Goal: Find specific page/section: Find specific page/section

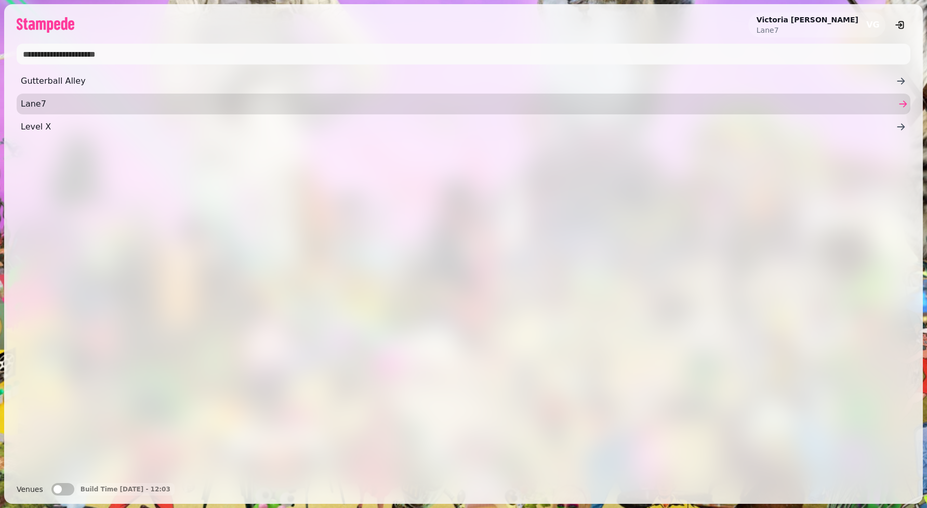
click at [146, 103] on span "Lane7" at bounding box center [458, 104] width 875 height 12
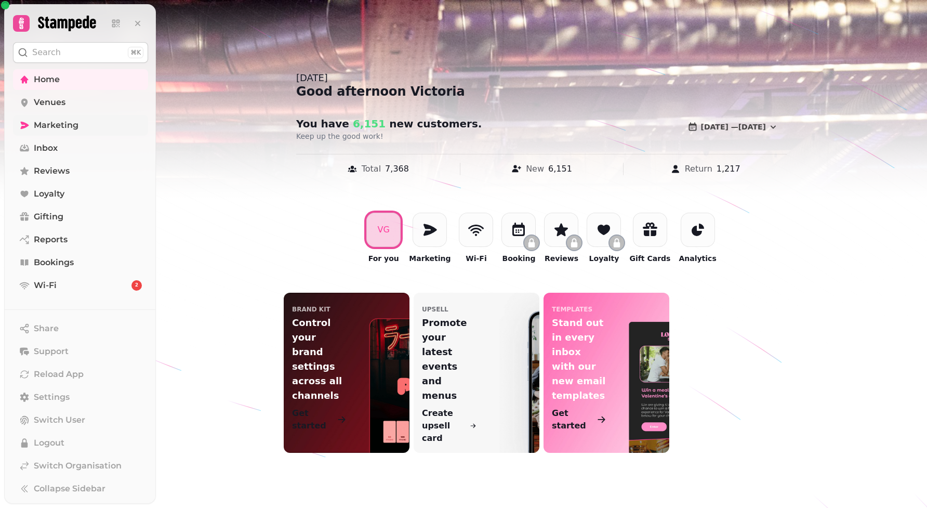
click at [67, 125] on span "Marketing" at bounding box center [56, 125] width 45 height 12
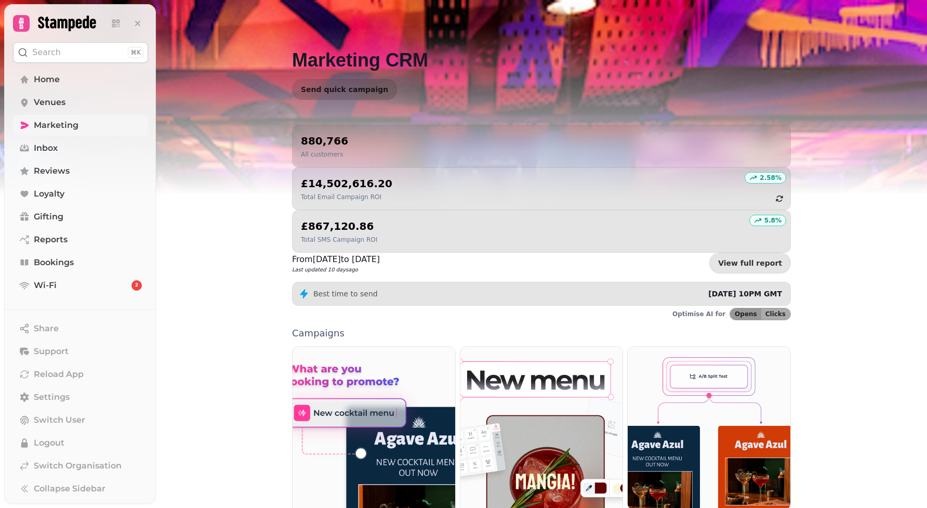
click at [75, 123] on span "Marketing" at bounding box center [56, 125] width 45 height 12
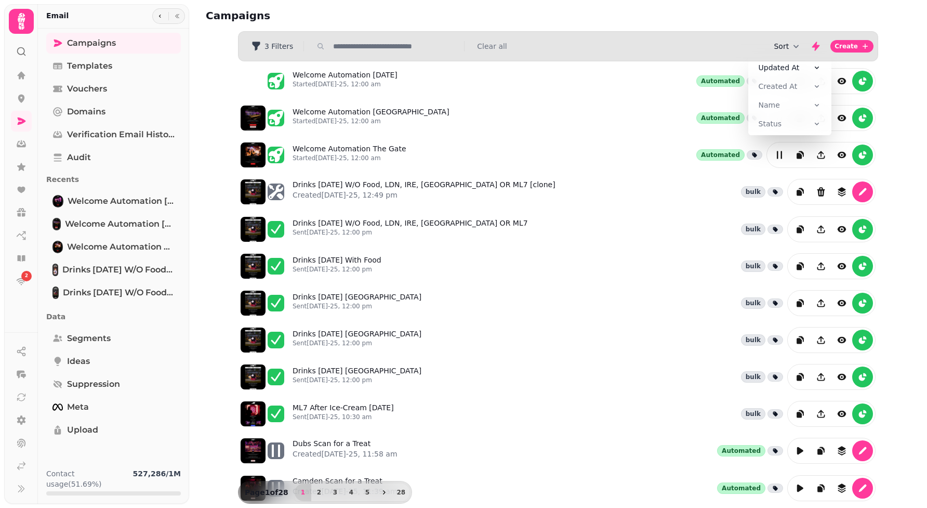
click at [779, 44] on button "Sort" at bounding box center [788, 46] width 28 height 10
click at [789, 86] on span "Created At" at bounding box center [778, 86] width 39 height 10
